Goal: Transaction & Acquisition: Purchase product/service

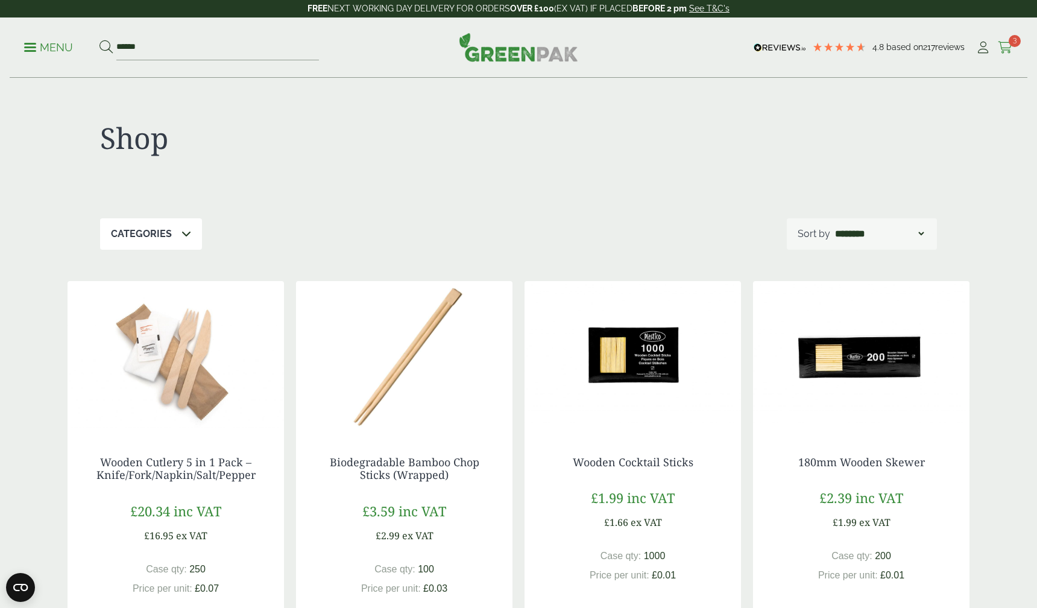
click at [1009, 40] on span "3" at bounding box center [1015, 41] width 12 height 12
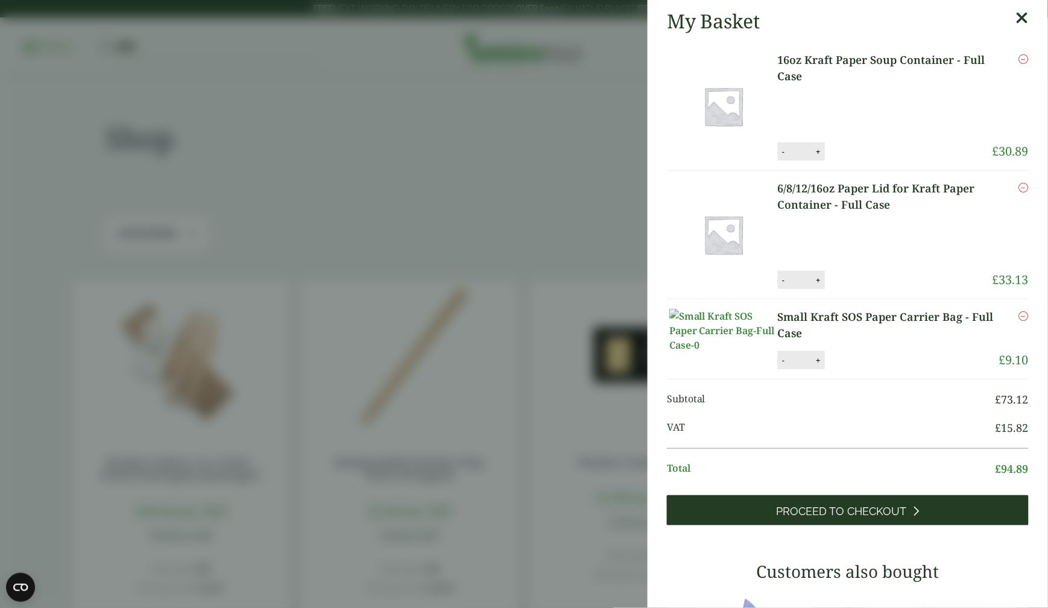
click at [839, 517] on span "Proceed to Checkout" at bounding box center [842, 511] width 130 height 13
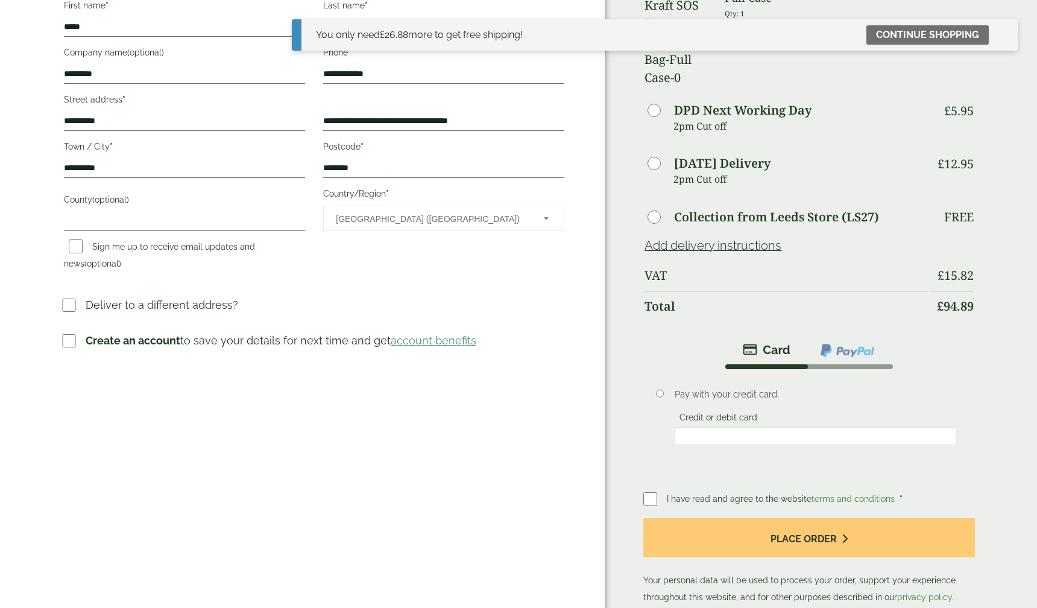
scroll to position [231, 0]
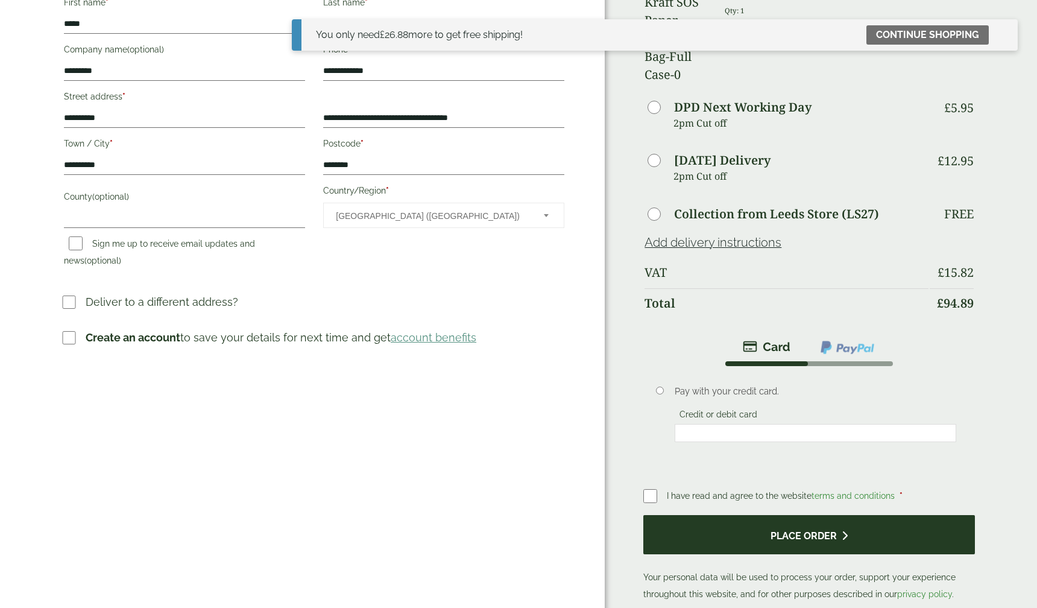
click at [729, 515] on button "Place order" at bounding box center [808, 534] width 331 height 39
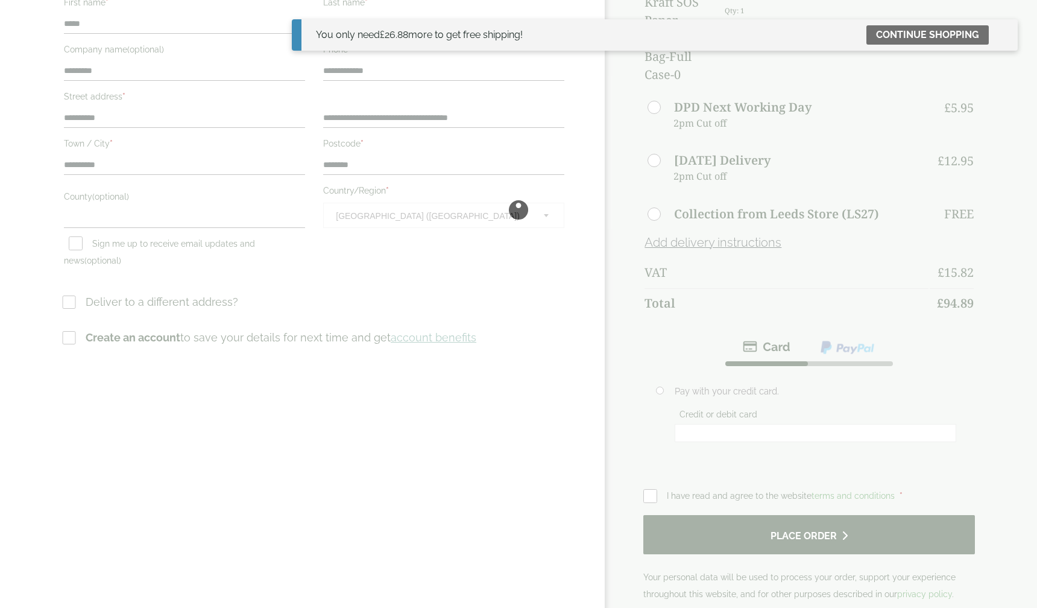
scroll to position [0, 0]
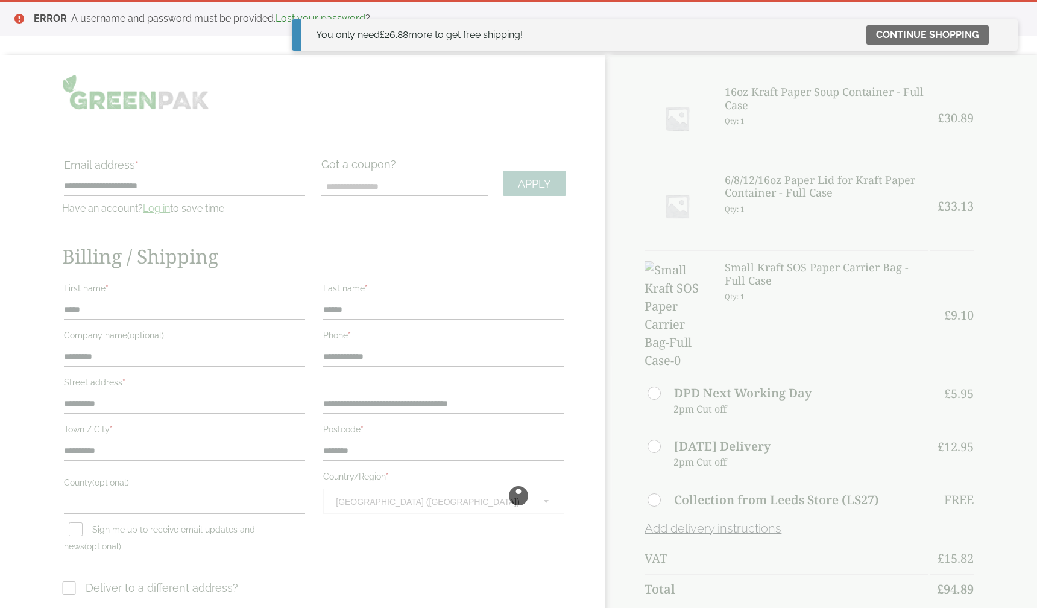
click at [729, 470] on div at bounding box center [518, 496] width 1037 height 882
